Goal: Task Accomplishment & Management: Complete application form

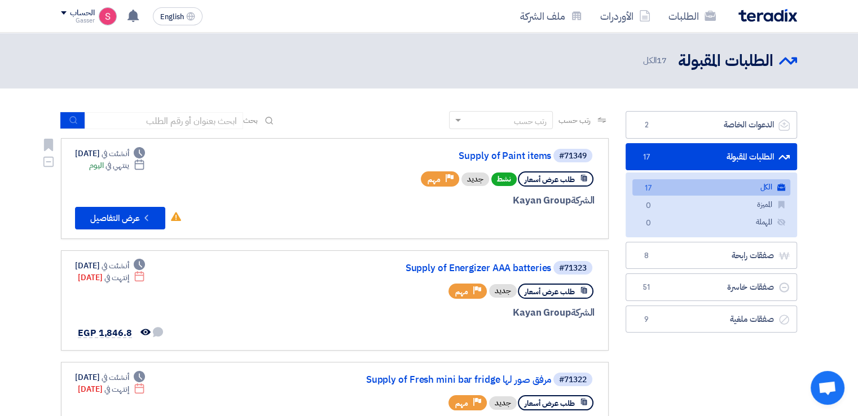
click at [489, 150] on div "#71349 Supply of Paint items" at bounding box center [458, 156] width 271 height 16
click at [483, 154] on link "Supply of Paint items" at bounding box center [438, 156] width 226 height 10
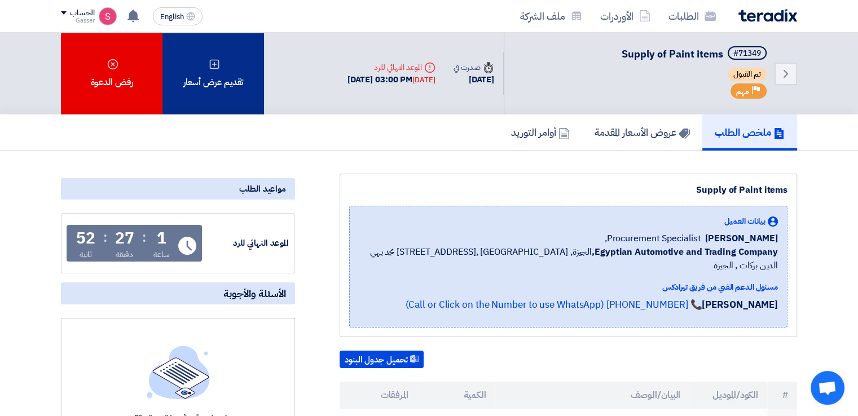
click at [224, 71] on div "تقديم عرض أسعار" at bounding box center [212, 74] width 101 height 82
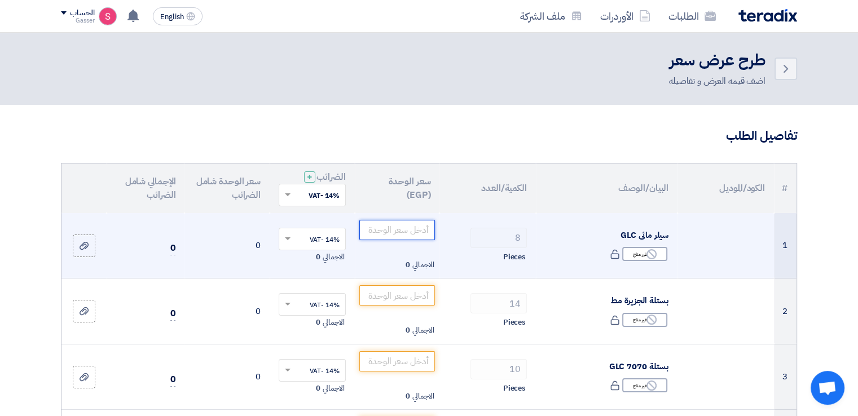
click at [390, 229] on input "number" at bounding box center [397, 230] width 76 height 20
type input "455"
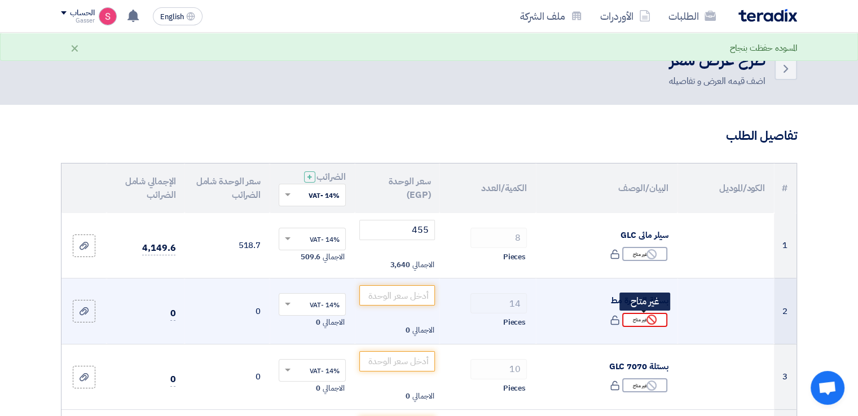
click at [647, 320] on use at bounding box center [651, 320] width 10 height 10
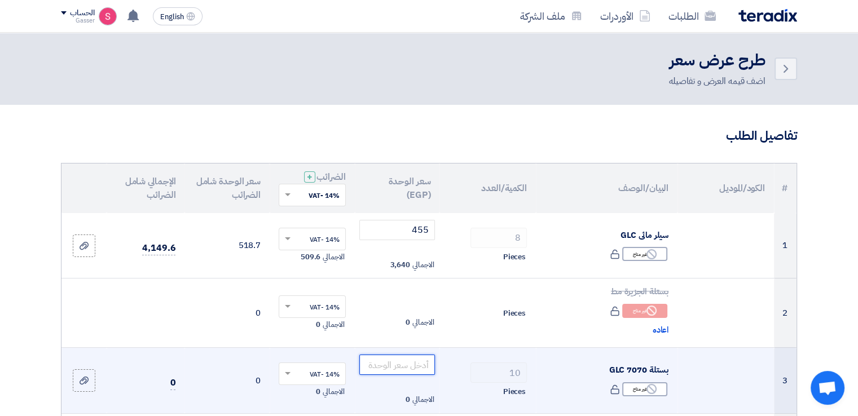
click at [404, 365] on input "number" at bounding box center [397, 365] width 76 height 20
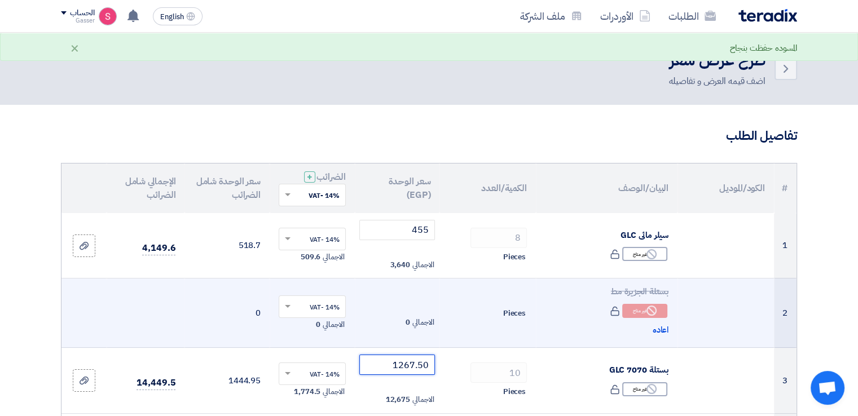
scroll to position [263, 0]
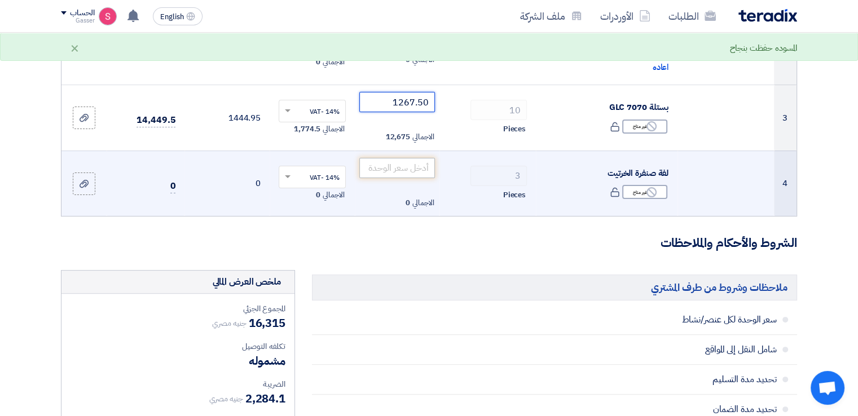
type input "1267.50"
click at [397, 174] on input "number" at bounding box center [397, 168] width 76 height 20
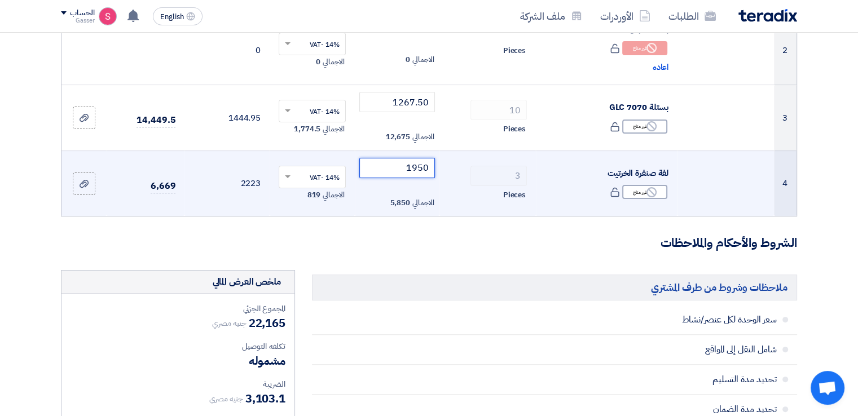
type input "1950"
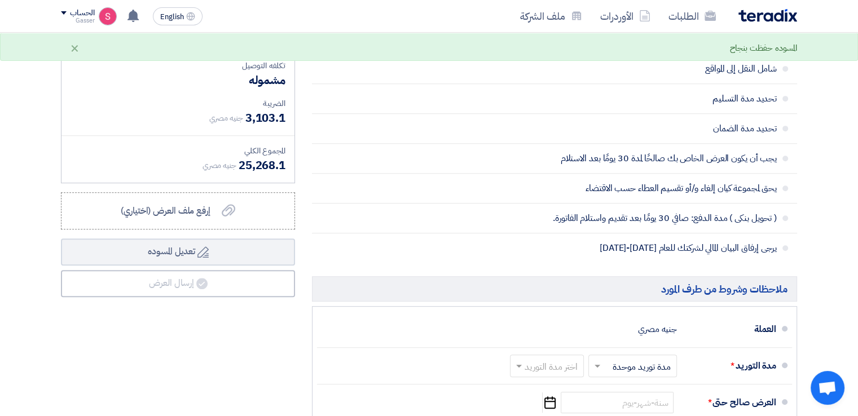
scroll to position [789, 0]
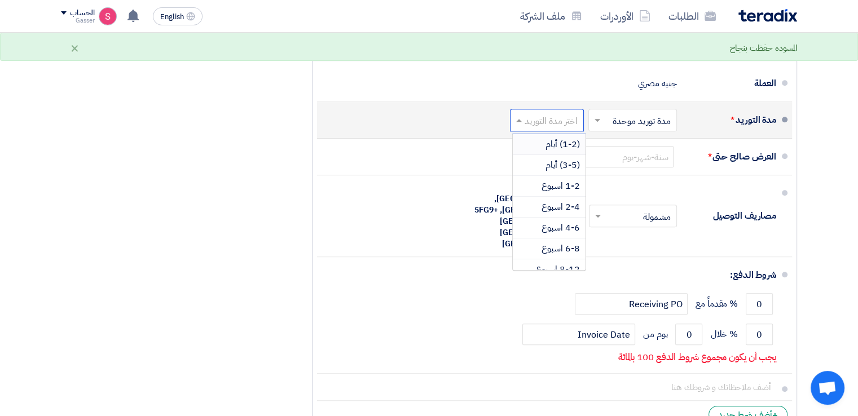
click at [568, 113] on input "text" at bounding box center [544, 121] width 68 height 16
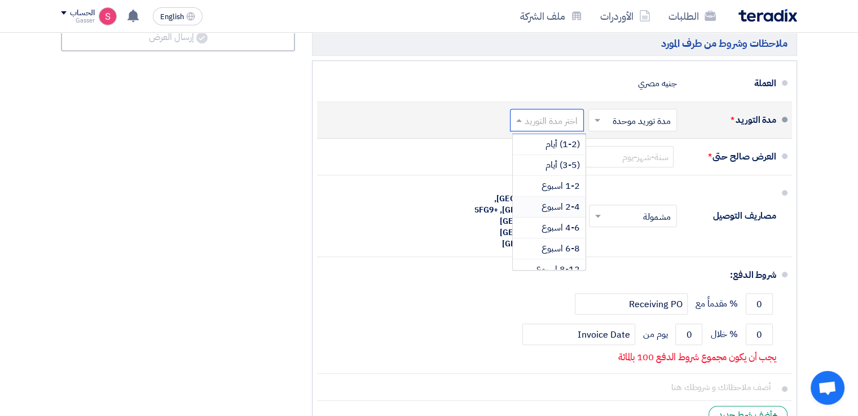
click at [554, 200] on span "2-4 اسبوع" at bounding box center [560, 207] width 38 height 14
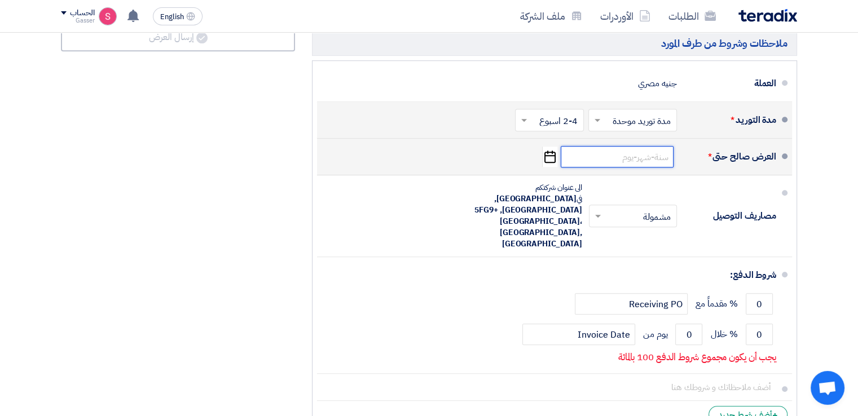
click at [631, 156] on input at bounding box center [616, 156] width 113 height 21
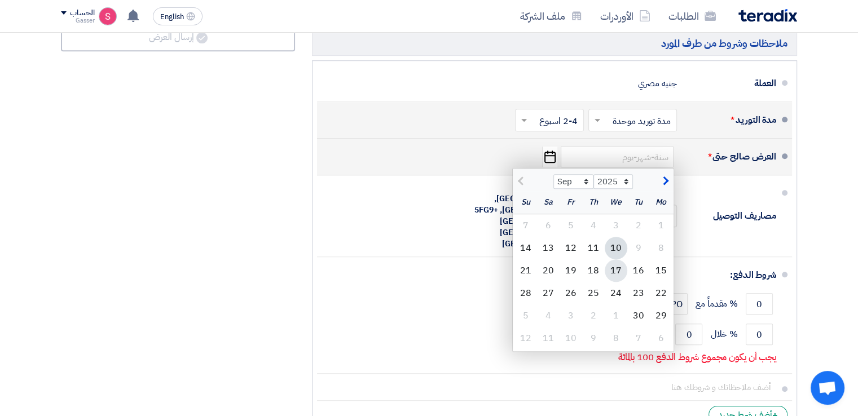
click at [625, 268] on div "17" at bounding box center [615, 270] width 23 height 23
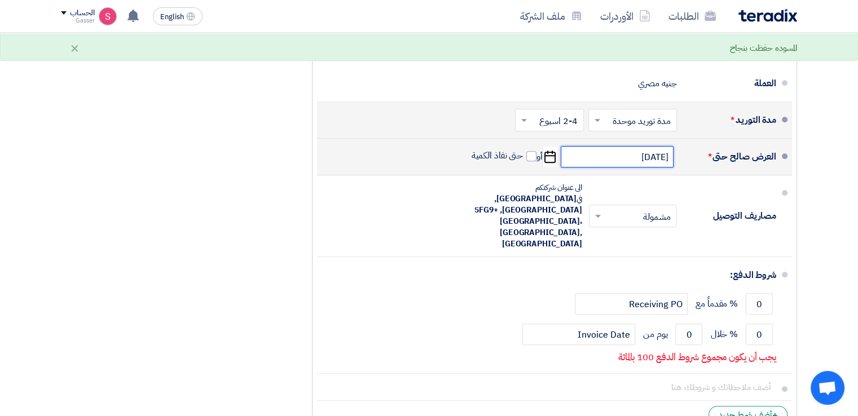
click at [599, 156] on input "[DATE]" at bounding box center [616, 156] width 113 height 21
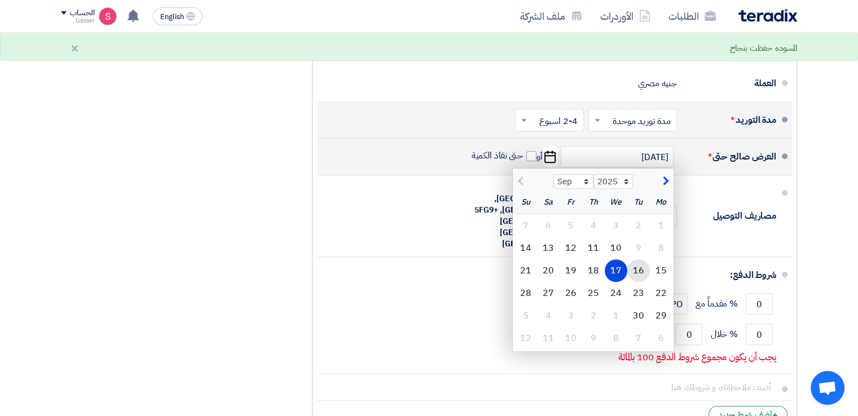
click at [645, 264] on div "16" at bounding box center [638, 270] width 23 height 23
type input "[DATE]"
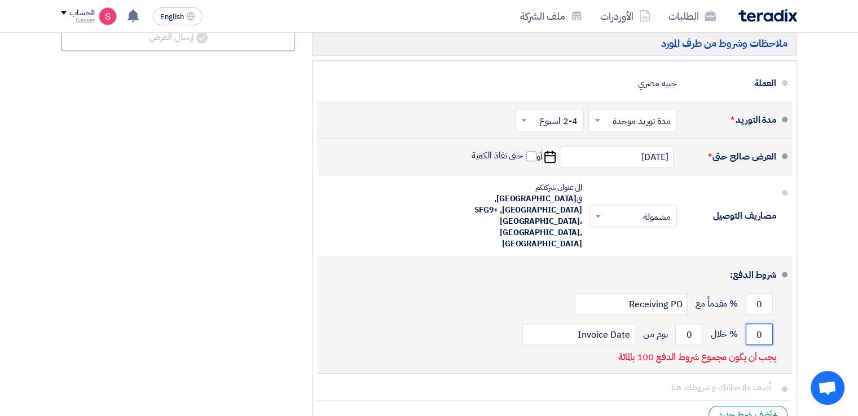
drag, startPoint x: 761, startPoint y: 312, endPoint x: 752, endPoint y: 313, distance: 9.7
click at [752, 324] on input "0" at bounding box center [758, 334] width 27 height 21
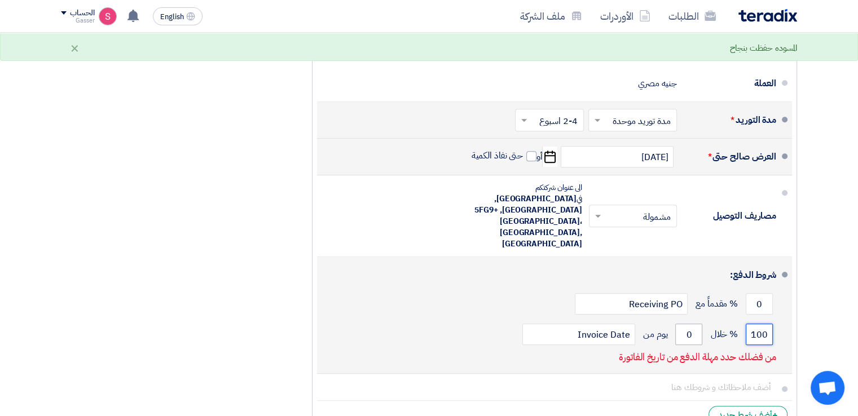
type input "100"
drag, startPoint x: 695, startPoint y: 312, endPoint x: 667, endPoint y: 306, distance: 28.2
click at [671, 319] on div "100 % خلال 0 يوم من Invoice Date" at bounding box center [551, 334] width 450 height 30
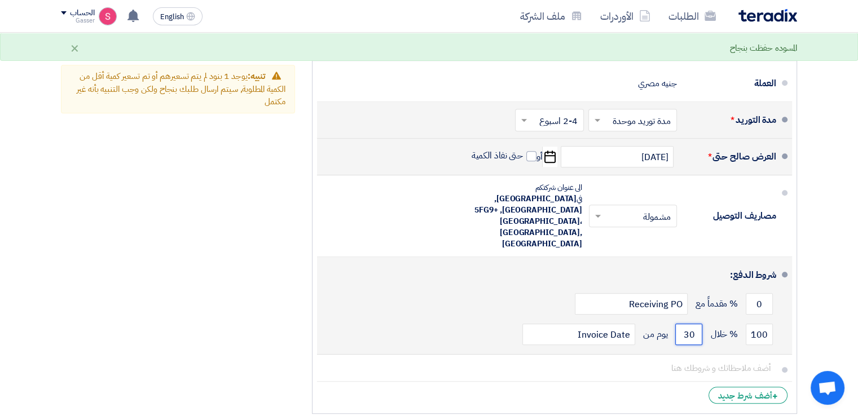
type input "30"
click at [61, 0] on button "Draft تعديل المسوده" at bounding box center [178, 6] width 234 height 27
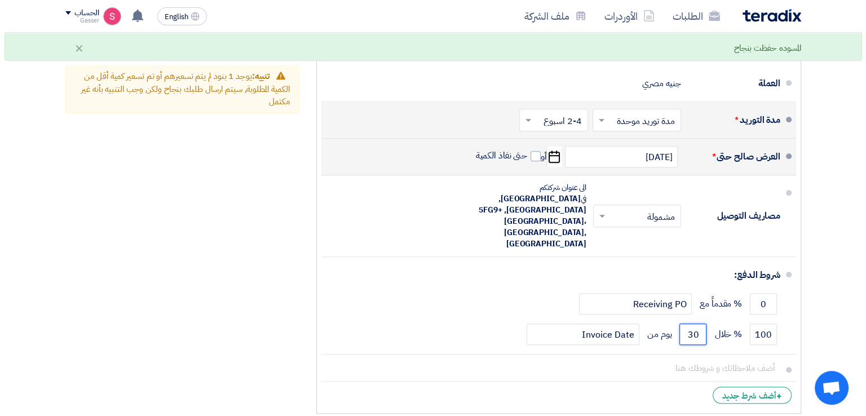
scroll to position [526, 0]
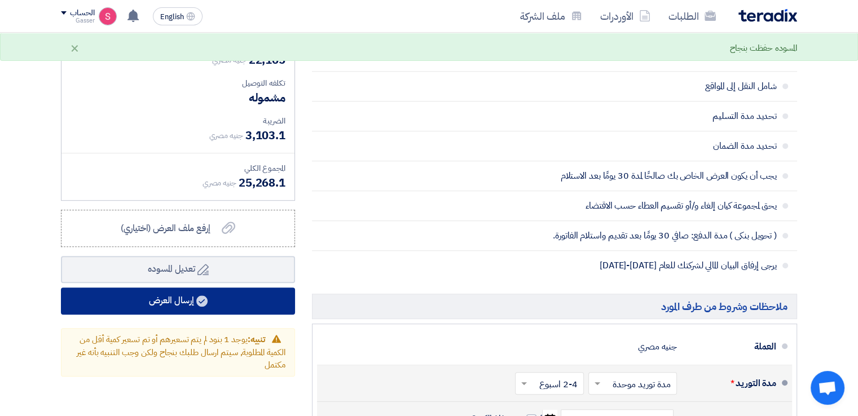
click at [201, 298] on use at bounding box center [201, 300] width 11 height 11
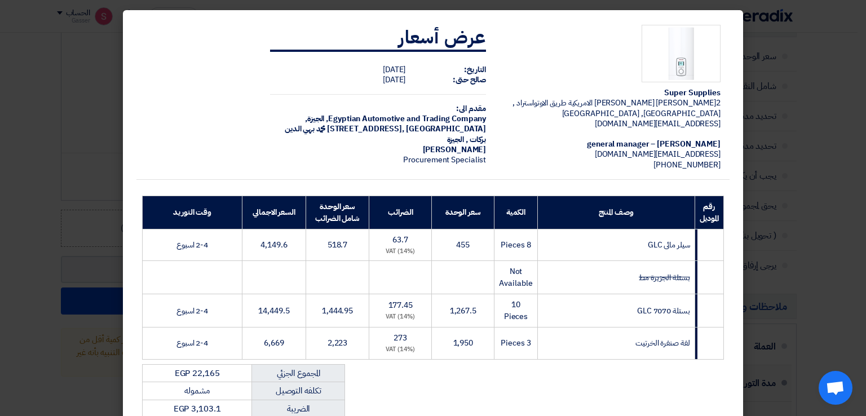
scroll to position [192, 0]
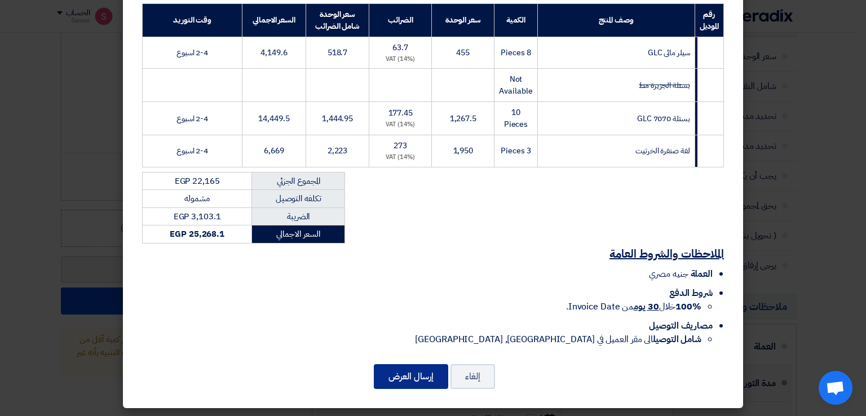
click at [386, 365] on button "إرسال العرض" at bounding box center [411, 376] width 74 height 25
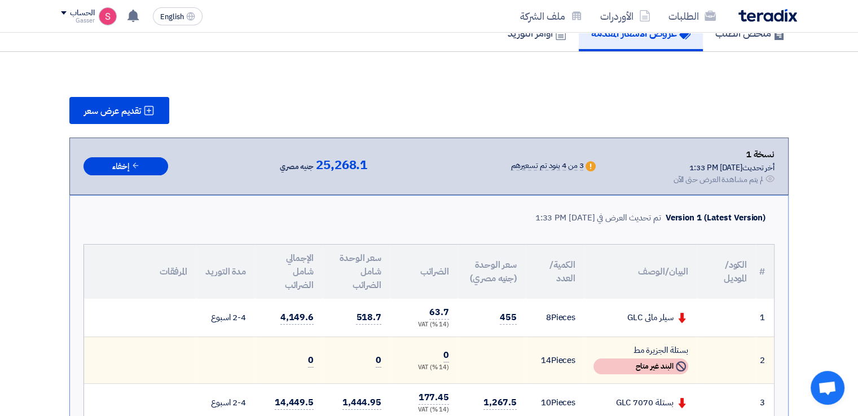
scroll to position [742, 0]
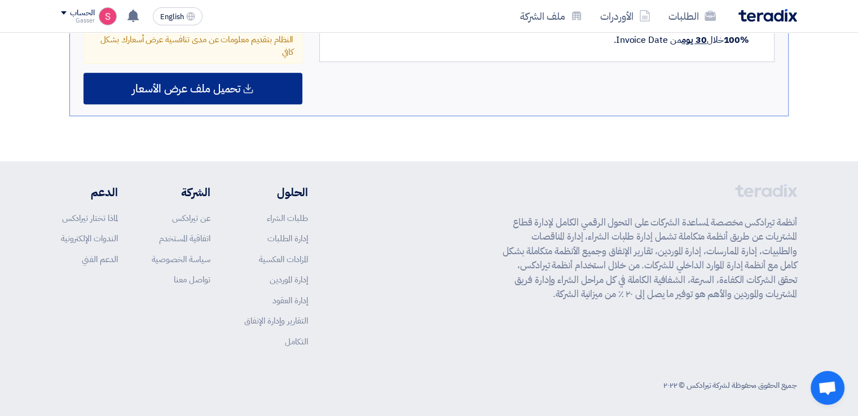
click at [214, 73] on div "تحميل ملف عرض الأسعار" at bounding box center [192, 89] width 219 height 32
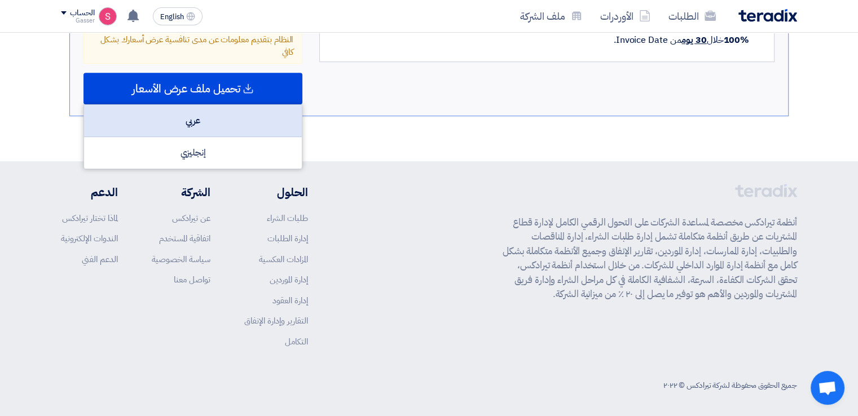
click at [246, 117] on div "عربي" at bounding box center [193, 121] width 218 height 32
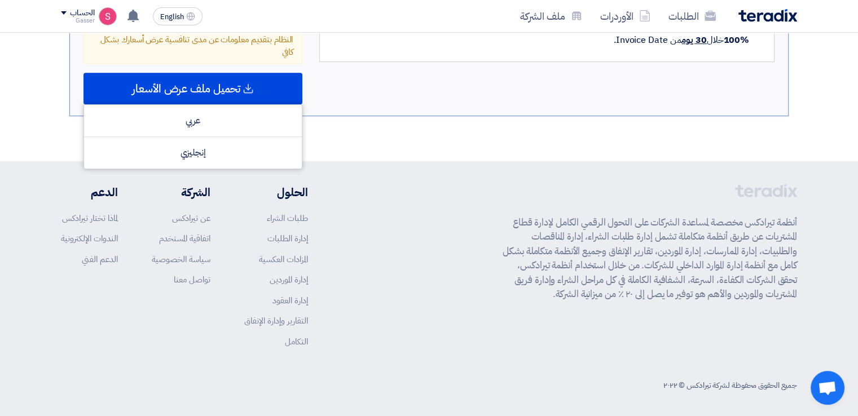
scroll to position [0, 0]
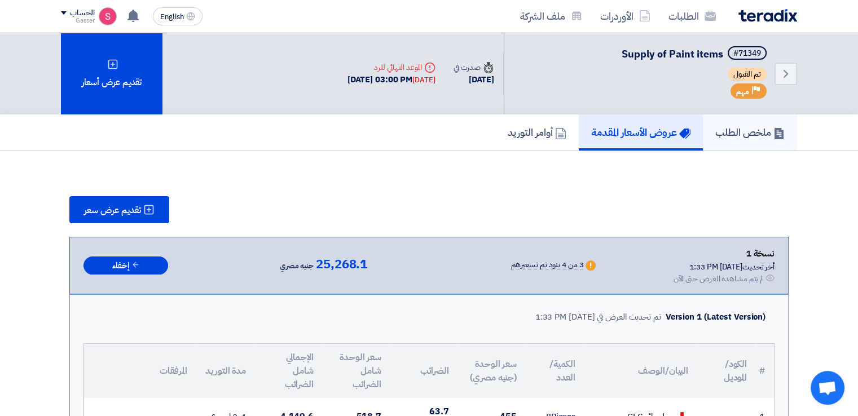
click at [730, 126] on h5 "ملخص الطلب" at bounding box center [749, 132] width 69 height 13
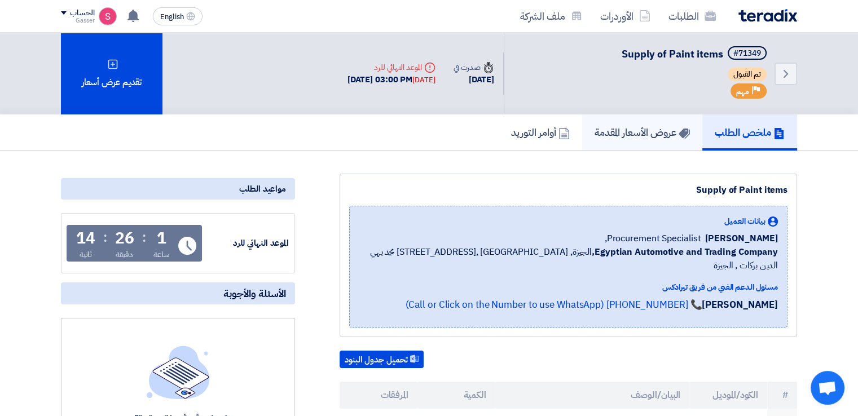
click at [643, 132] on h5 "عروض الأسعار المقدمة" at bounding box center [641, 132] width 95 height 13
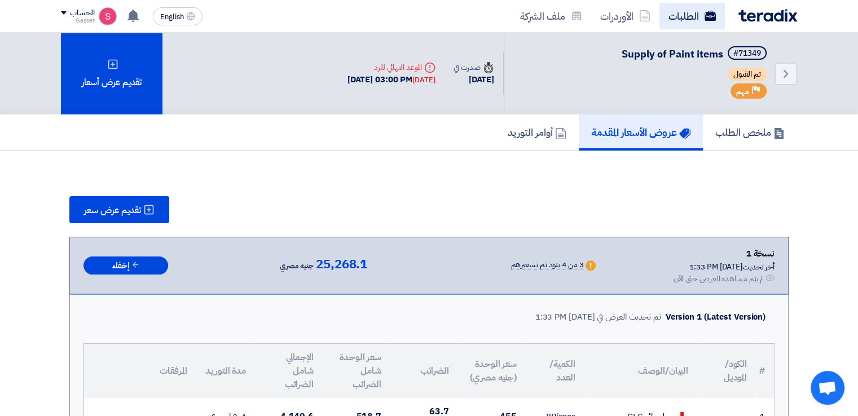
click at [695, 14] on link "الطلبات" at bounding box center [691, 16] width 65 height 26
